Goal: Task Accomplishment & Management: Complete application form

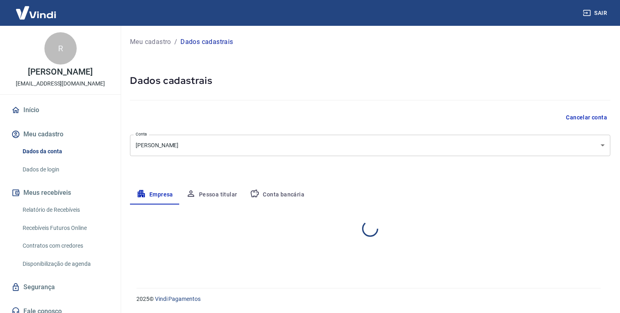
select select "SP"
select select "business"
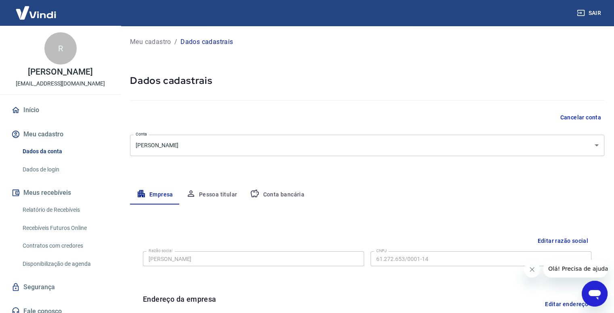
click at [32, 118] on link "Início" at bounding box center [60, 110] width 101 height 18
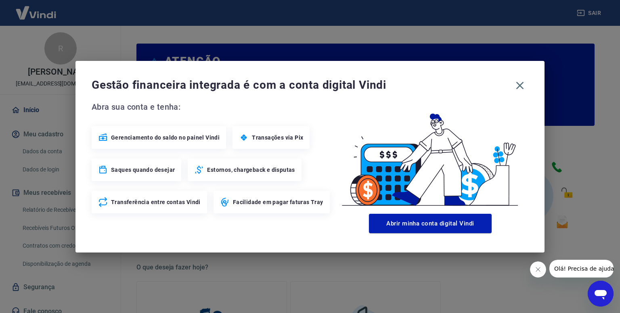
click at [423, 229] on button "Abrir minha conta digital Vindi" at bounding box center [430, 223] width 123 height 19
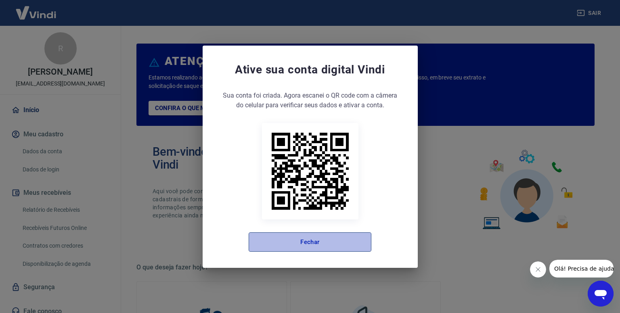
click at [293, 247] on button "Fechar" at bounding box center [310, 242] width 123 height 19
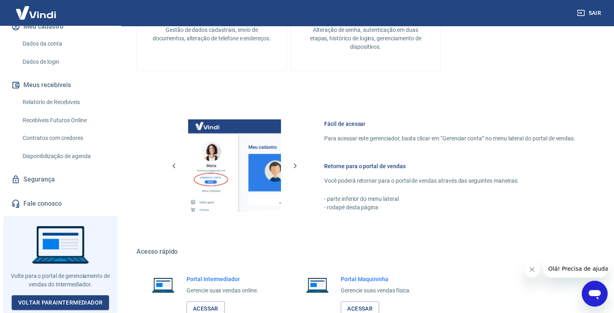
scroll to position [408, 0]
